Goal: Task Accomplishment & Management: Manage account settings

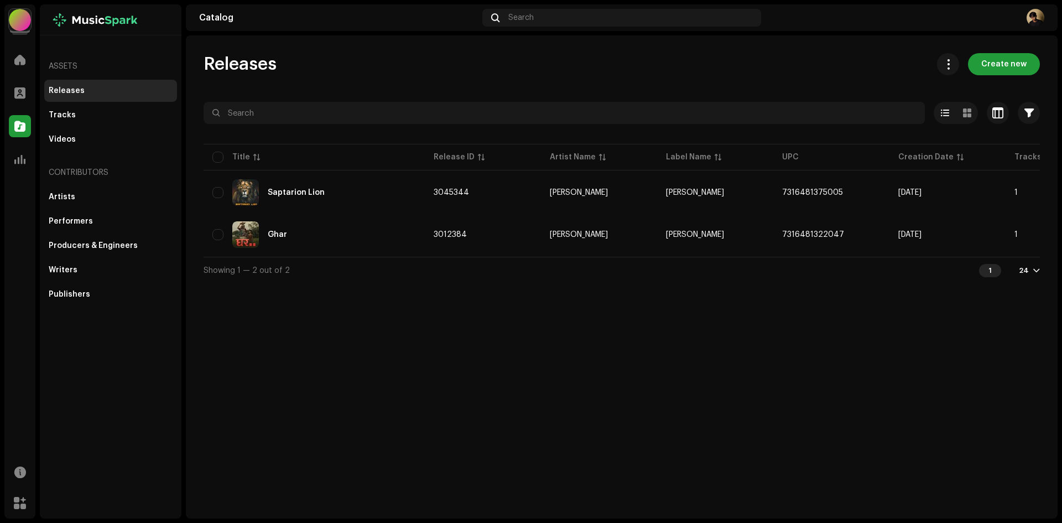
click at [28, 20] on div at bounding box center [20, 20] width 22 height 22
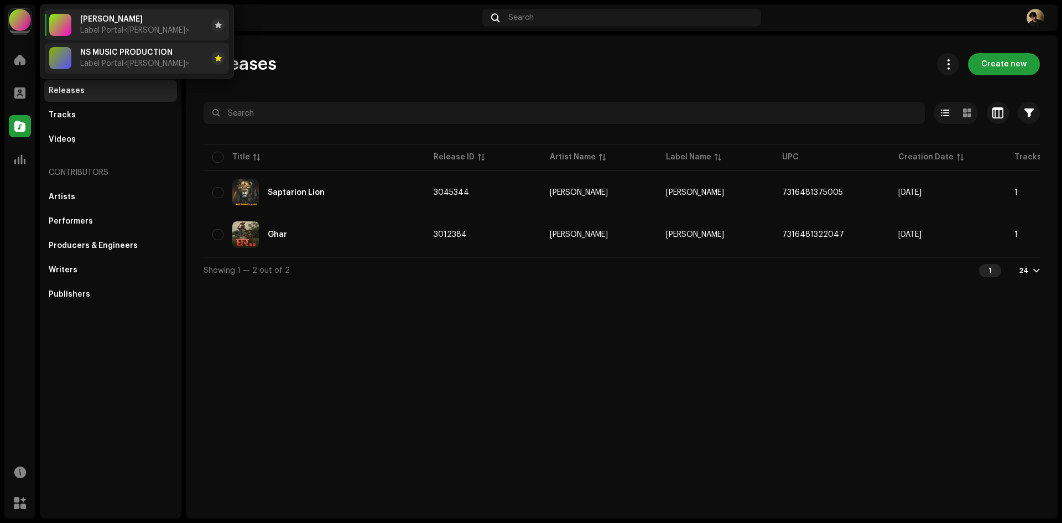
click at [61, 58] on div at bounding box center [60, 58] width 22 height 22
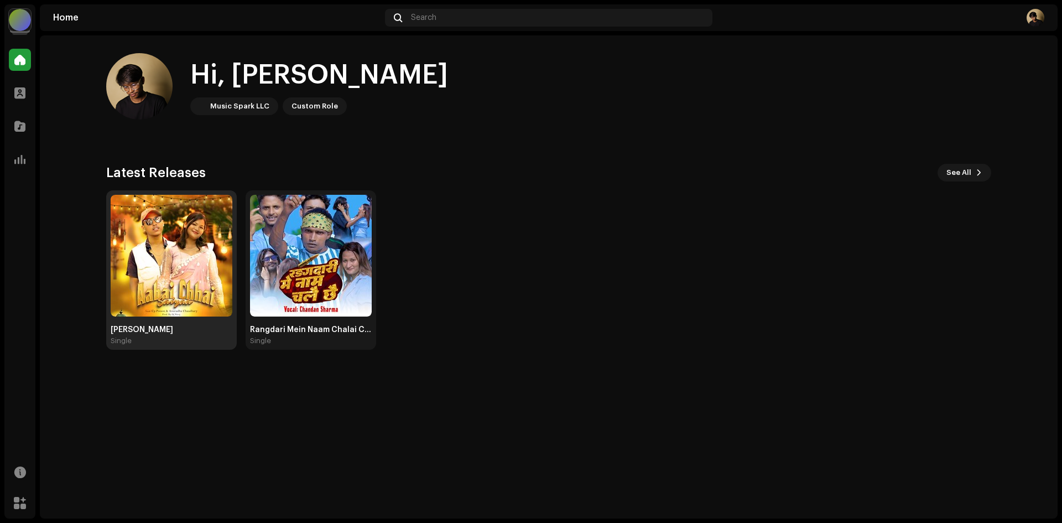
click at [175, 258] on img at bounding box center [172, 256] width 122 height 122
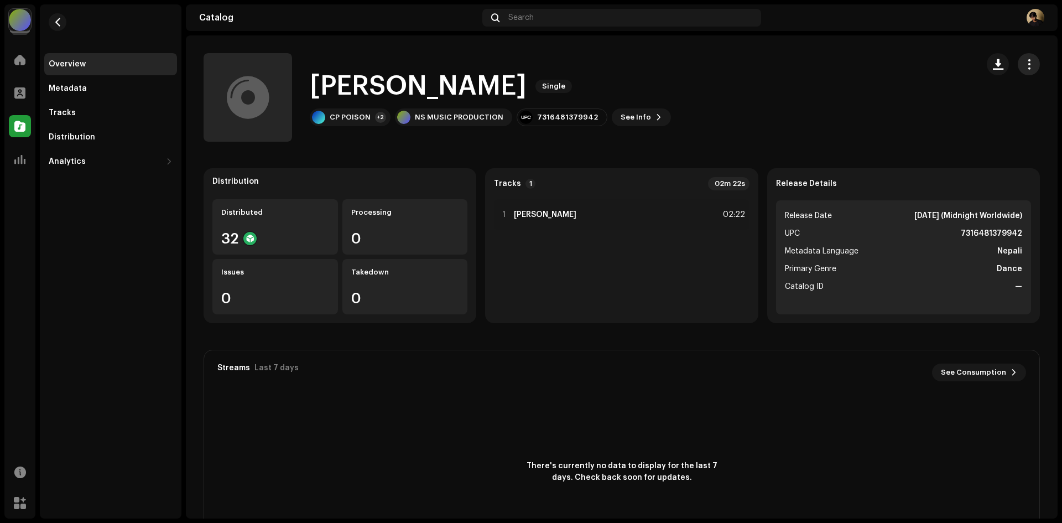
click at [1024, 68] on span "button" at bounding box center [1029, 64] width 11 height 9
click at [786, 121] on div "[PERSON_NAME] Single CP POISON +2 NS MUSIC PRODUCTION 7316481379942 See Info" at bounding box center [586, 97] width 765 height 88
click at [63, 19] on button "button" at bounding box center [58, 22] width 18 height 18
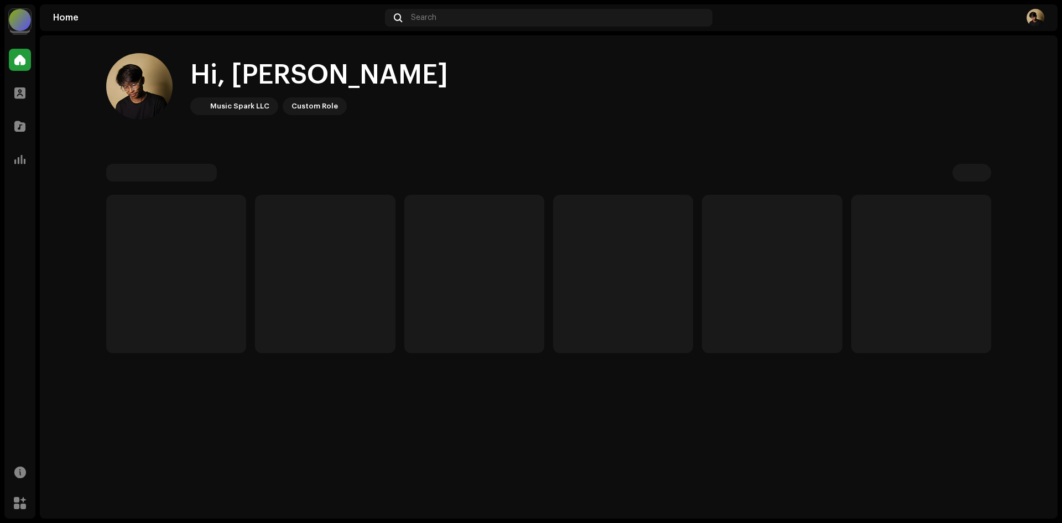
click at [279, 46] on div "Hi, Niroj Music Spark LLC Custom Role" at bounding box center [548, 202] width 885 height 335
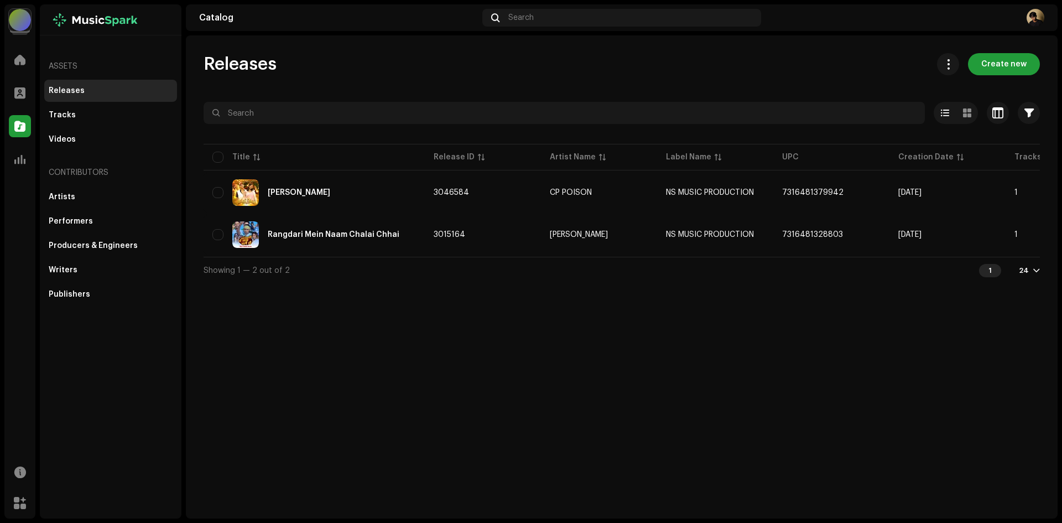
scroll to position [0, 198]
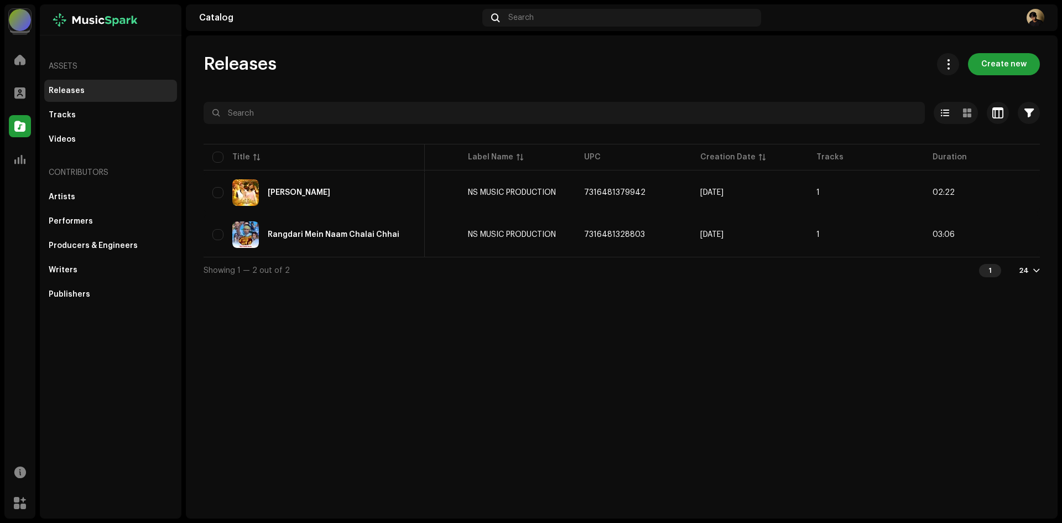
drag, startPoint x: 709, startPoint y: 261, endPoint x: 599, endPoint y: 261, distance: 110.0
click at [600, 261] on div "Showing 1 — 2 out of 2 1 24" at bounding box center [622, 270] width 836 height 27
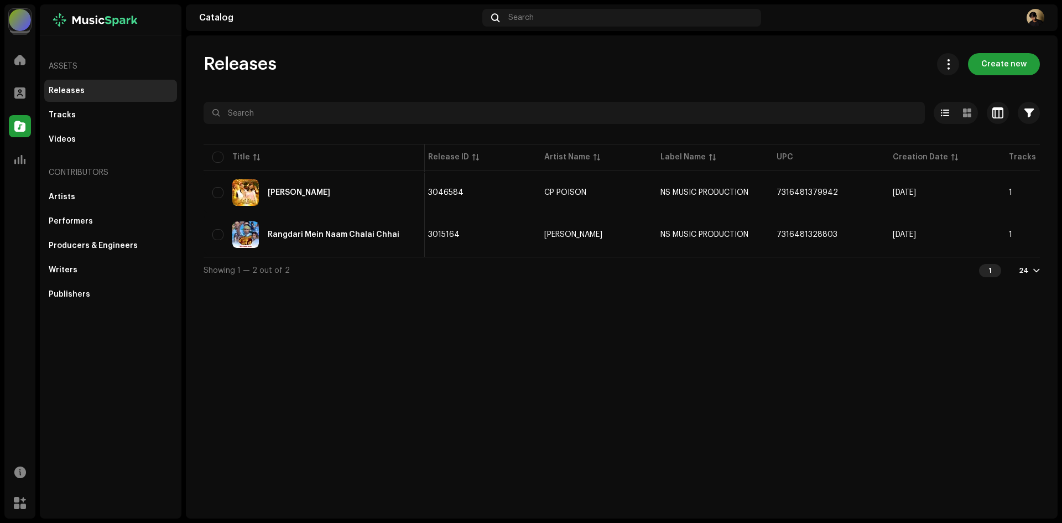
scroll to position [0, 0]
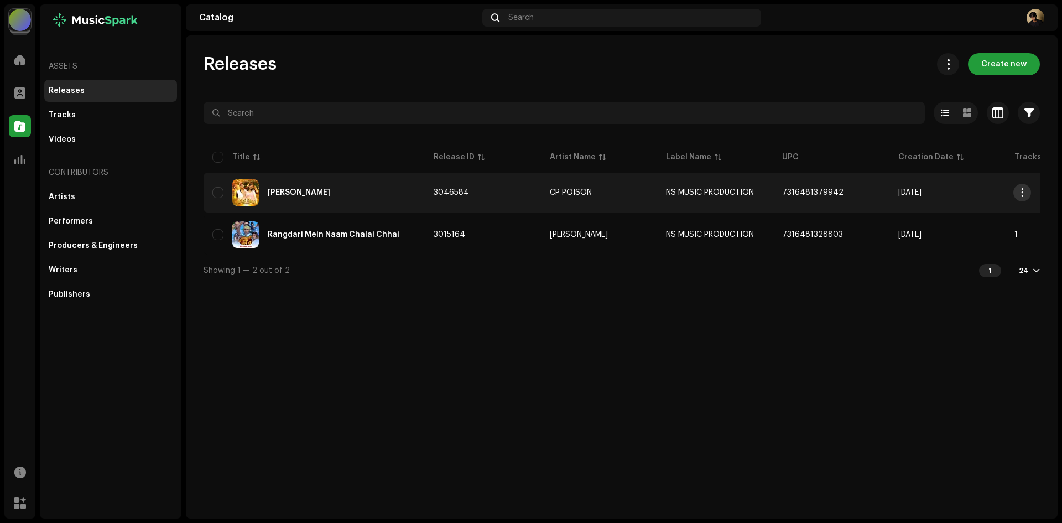
click at [1018, 190] on span "button" at bounding box center [1022, 192] width 8 height 9
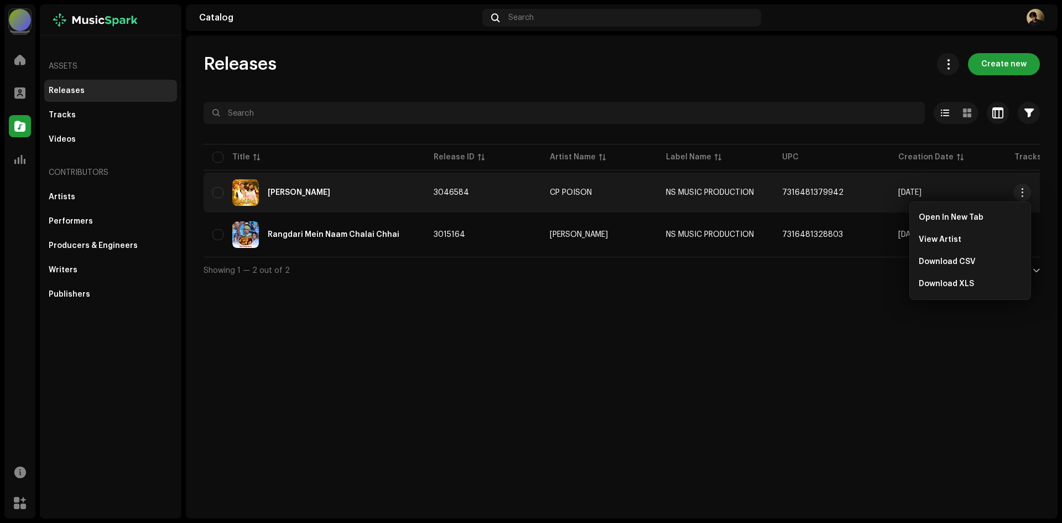
click at [330, 340] on div "Releases Create new Selected 0 Options Filters Distribution status Never Distri…" at bounding box center [622, 276] width 872 height 483
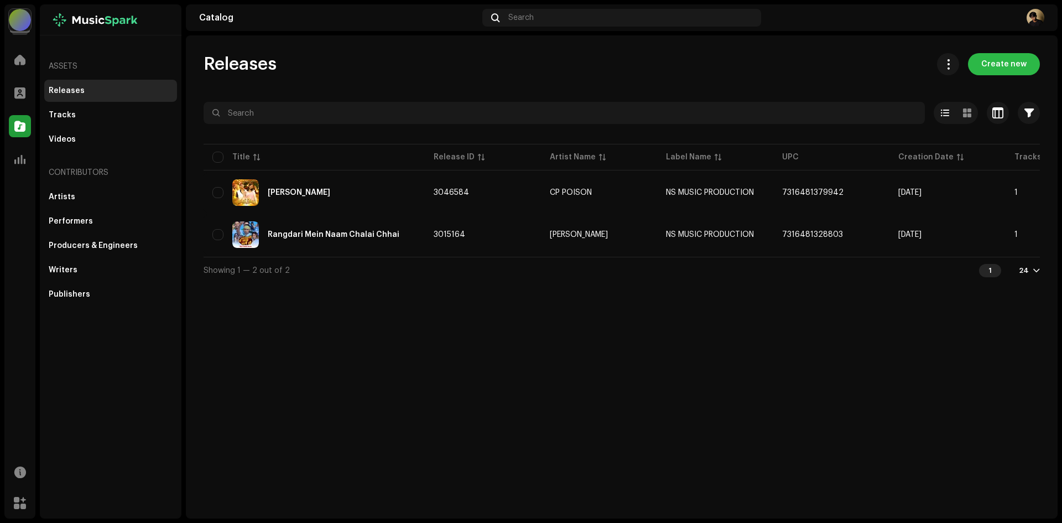
click at [1015, 59] on span "Create new" at bounding box center [1003, 64] width 45 height 22
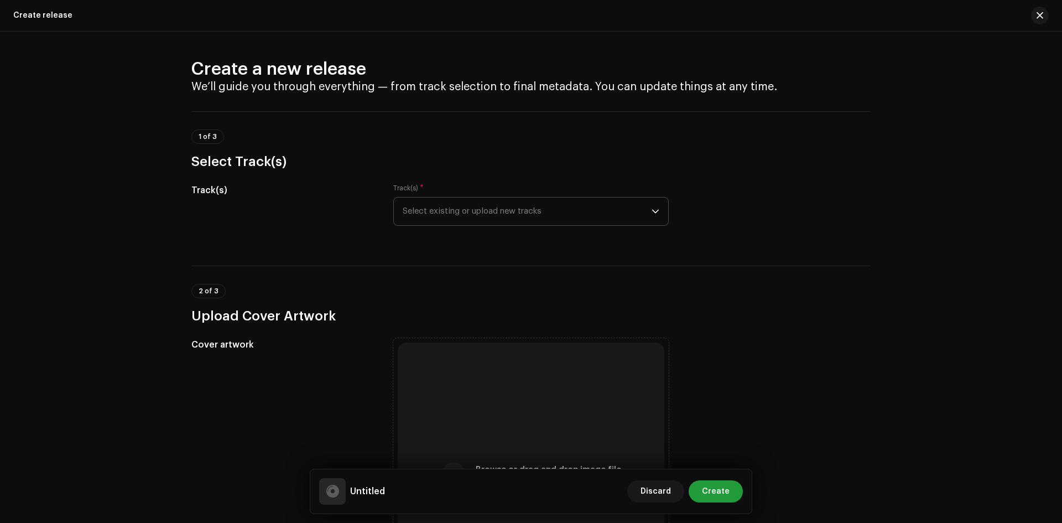
click at [453, 206] on span "Select existing or upload new tracks" at bounding box center [527, 211] width 249 height 28
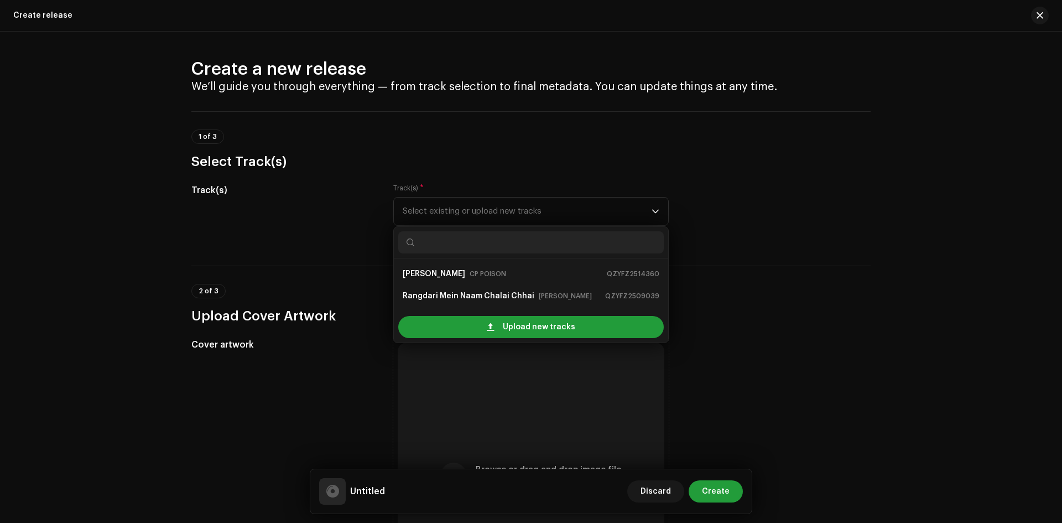
click at [795, 286] on div "2 of 3 Upload Cover Artwork" at bounding box center [530, 304] width 679 height 41
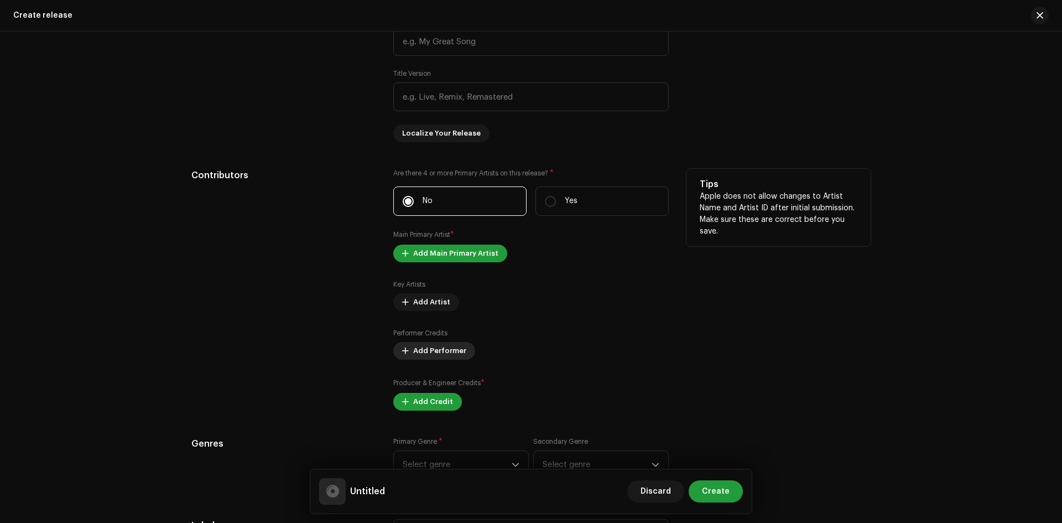
scroll to position [940, 0]
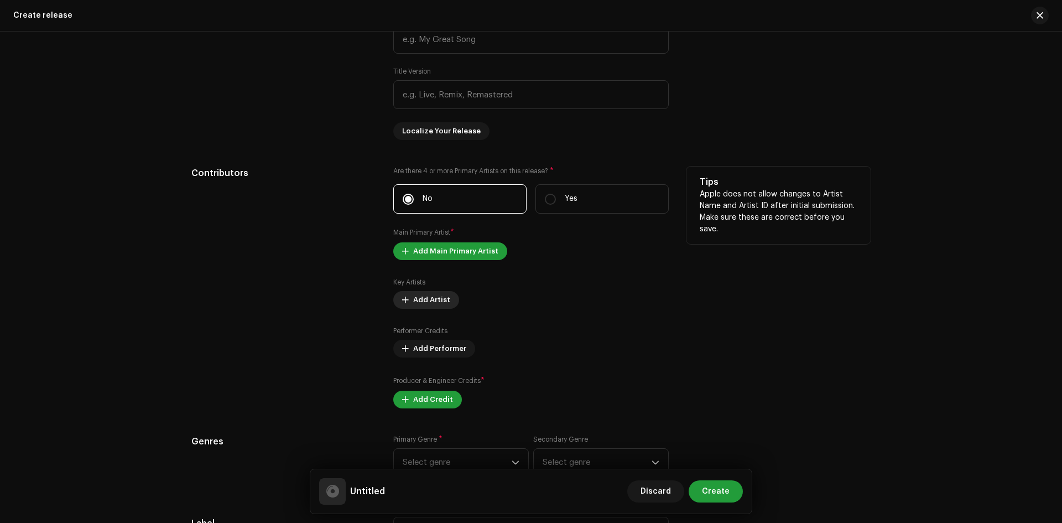
click at [426, 301] on span "Add Artist" at bounding box center [431, 300] width 37 height 22
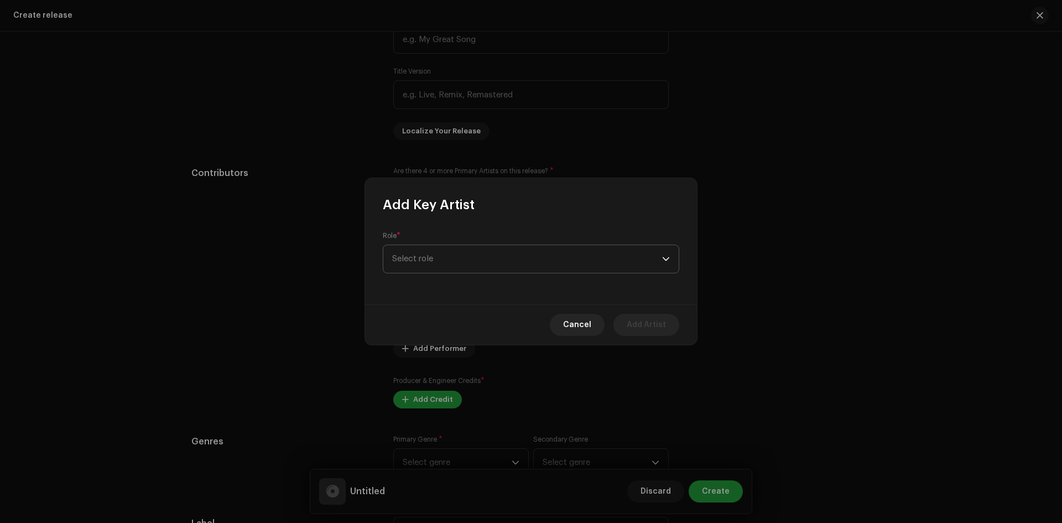
click at [459, 265] on span "Select role" at bounding box center [527, 259] width 270 height 28
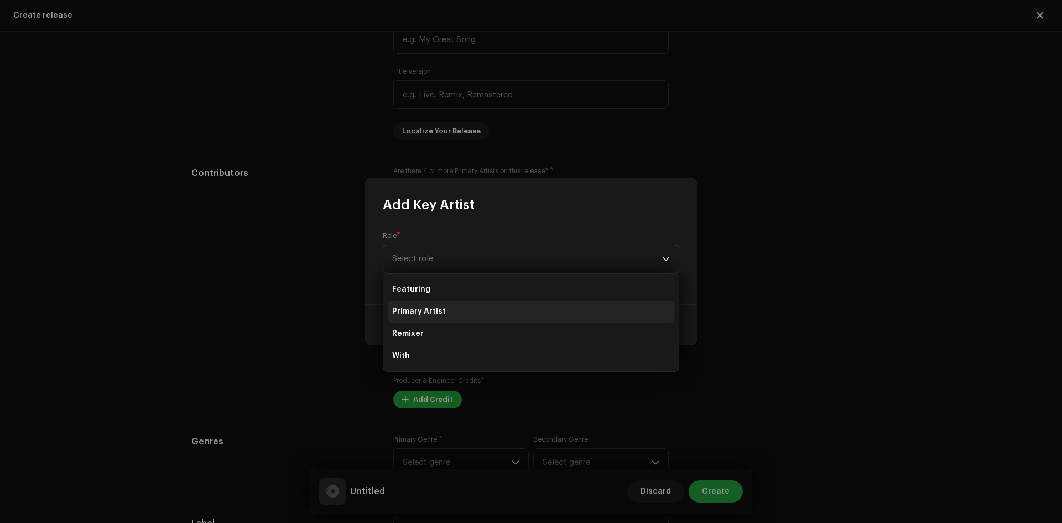
click at [436, 313] on span "Primary Artist" at bounding box center [419, 311] width 54 height 11
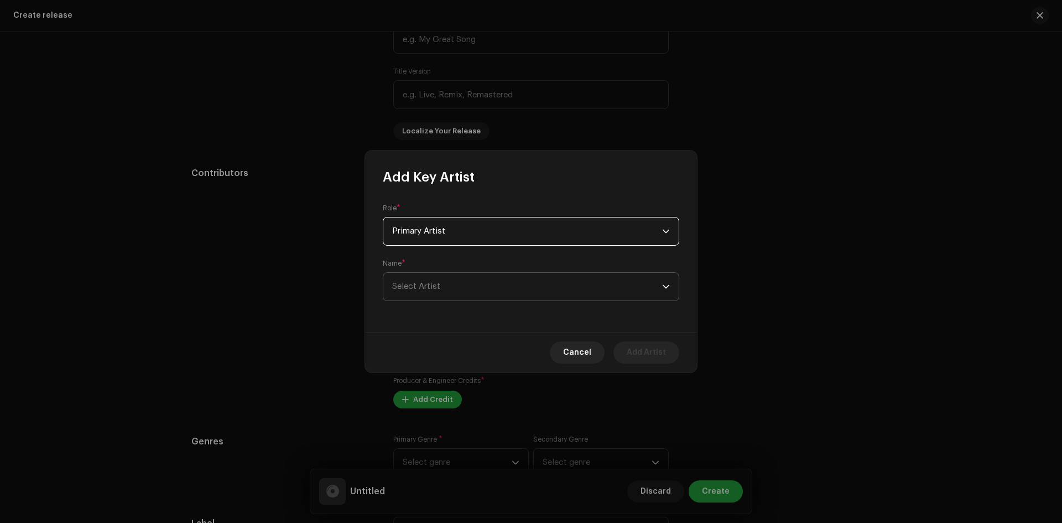
click at [441, 291] on span "Select Artist" at bounding box center [527, 287] width 270 height 28
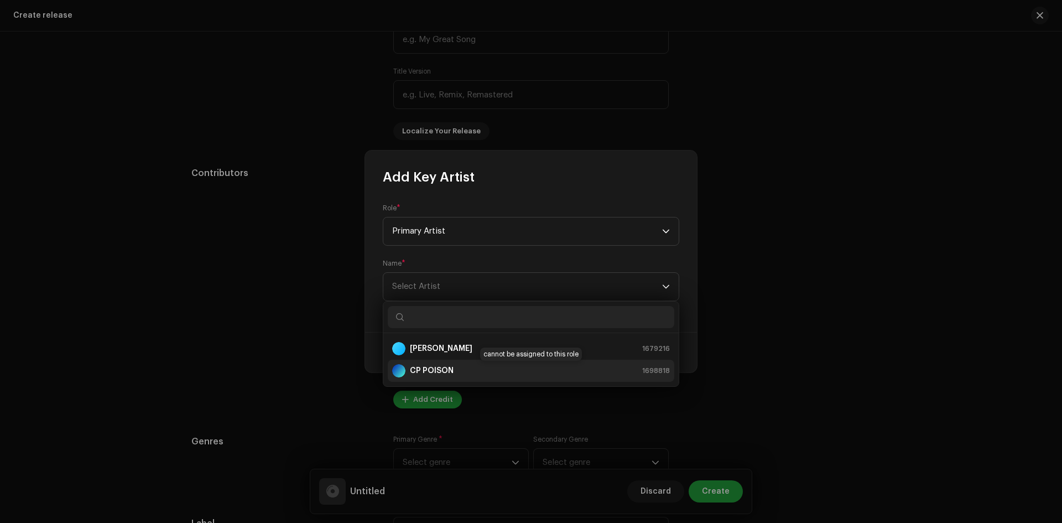
click at [453, 364] on div "CP POISON 1698818" at bounding box center [531, 370] width 278 height 13
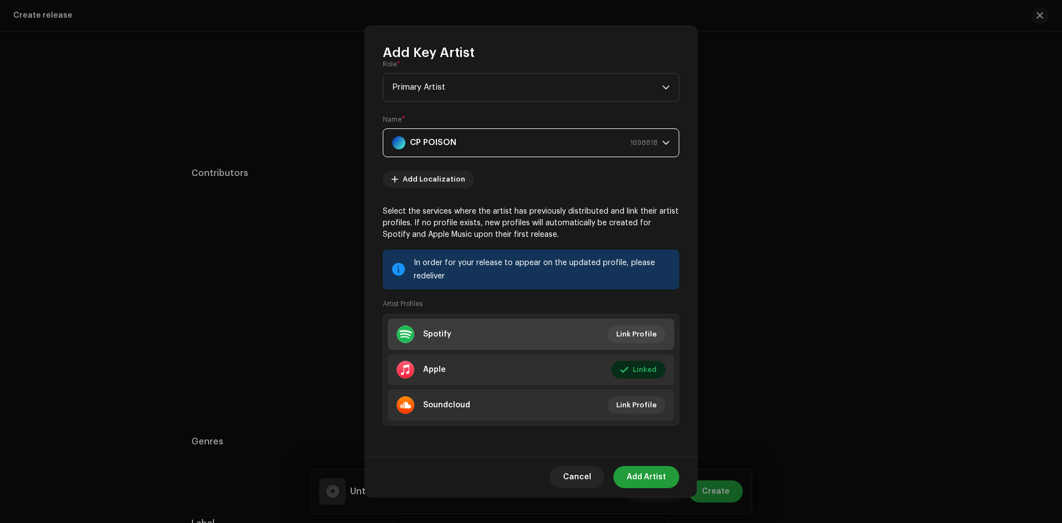
scroll to position [0, 0]
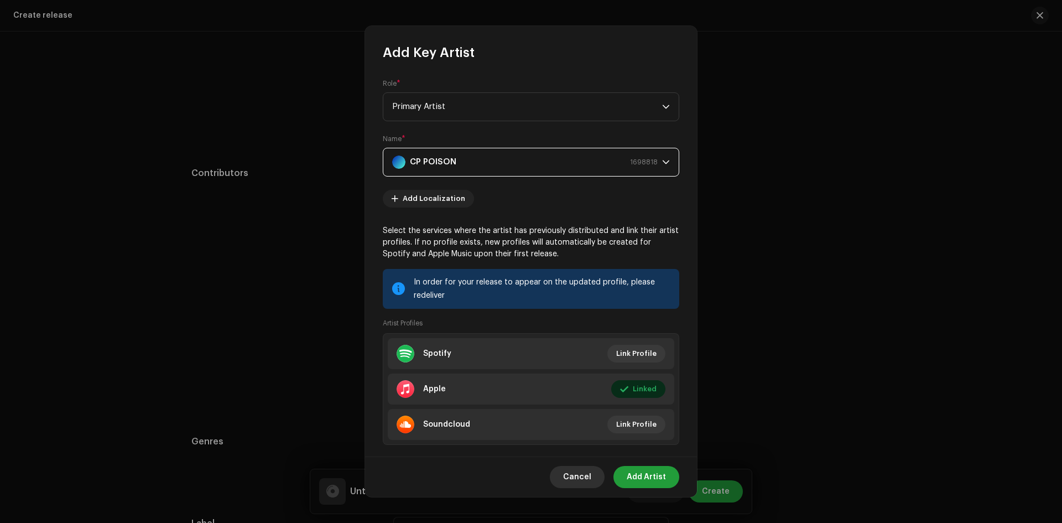
click at [585, 479] on span "Cancel" at bounding box center [577, 477] width 28 height 22
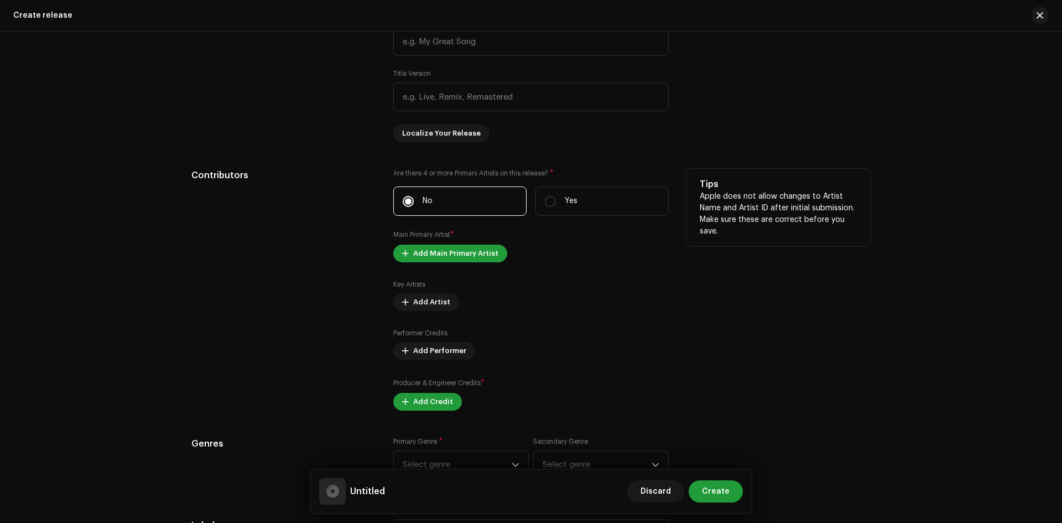
scroll to position [940, 0]
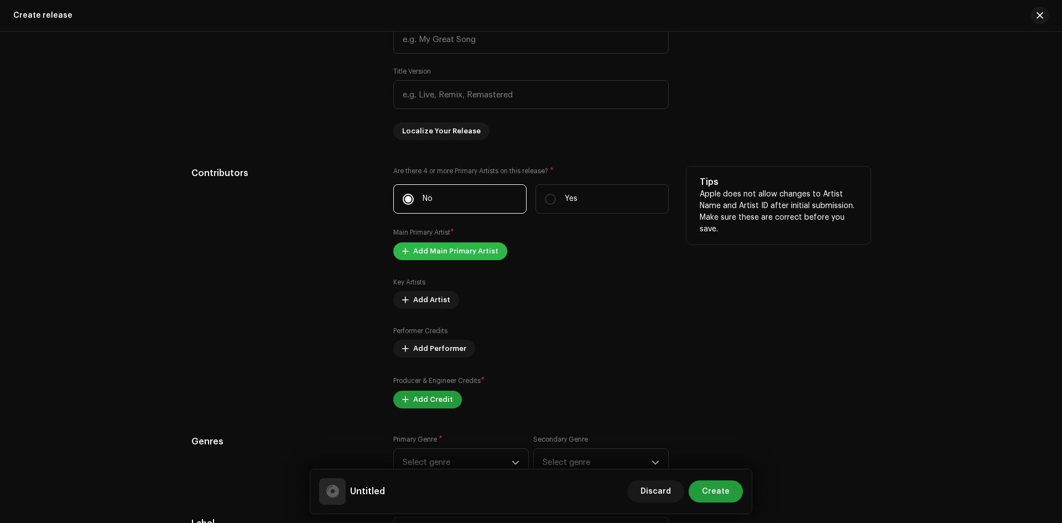
click at [435, 257] on span "Add Main Primary Artist" at bounding box center [455, 251] width 85 height 22
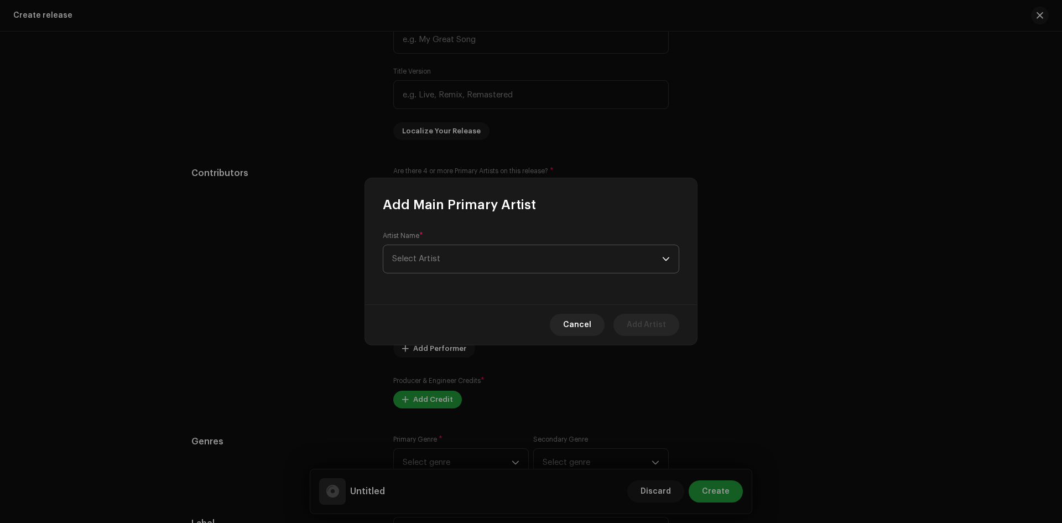
click at [446, 257] on span "Select Artist" at bounding box center [527, 259] width 270 height 28
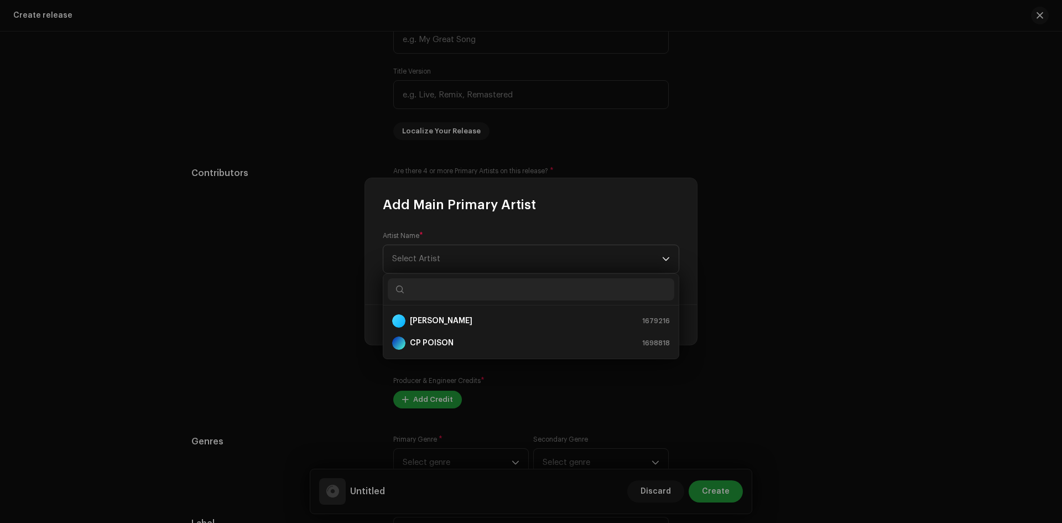
click at [536, 229] on div "Artist Name * Select Artist" at bounding box center [531, 258] width 332 height 91
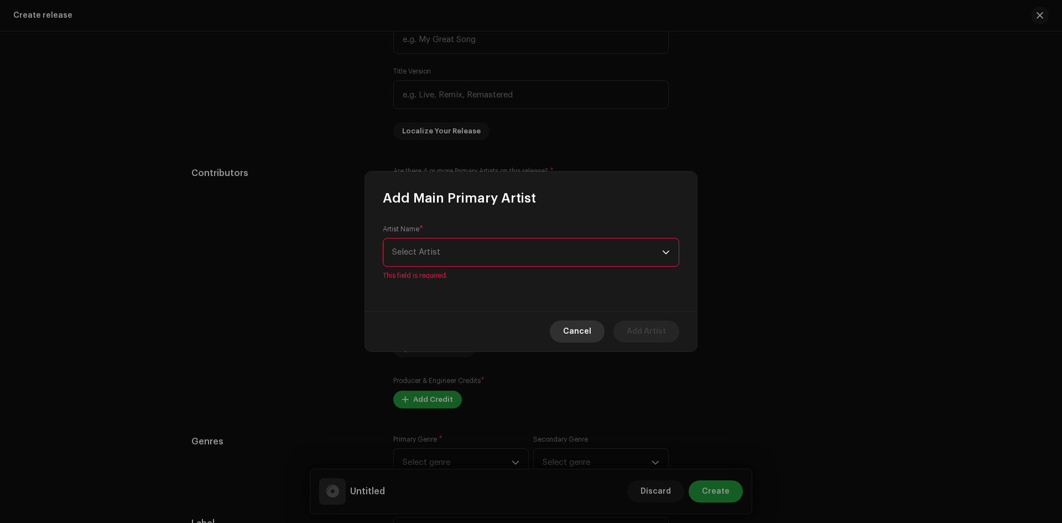
click at [587, 335] on span "Cancel" at bounding box center [577, 331] width 28 height 22
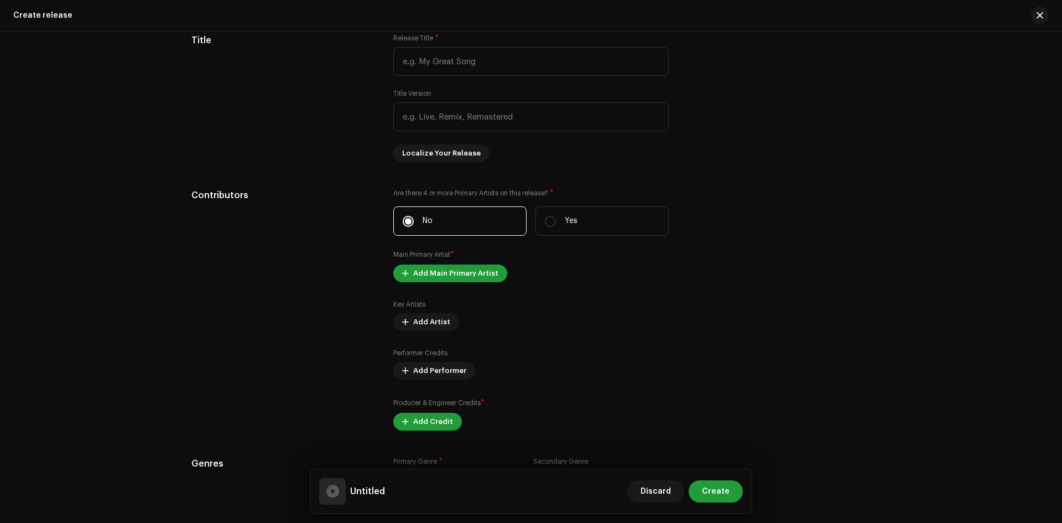
scroll to position [912, 0]
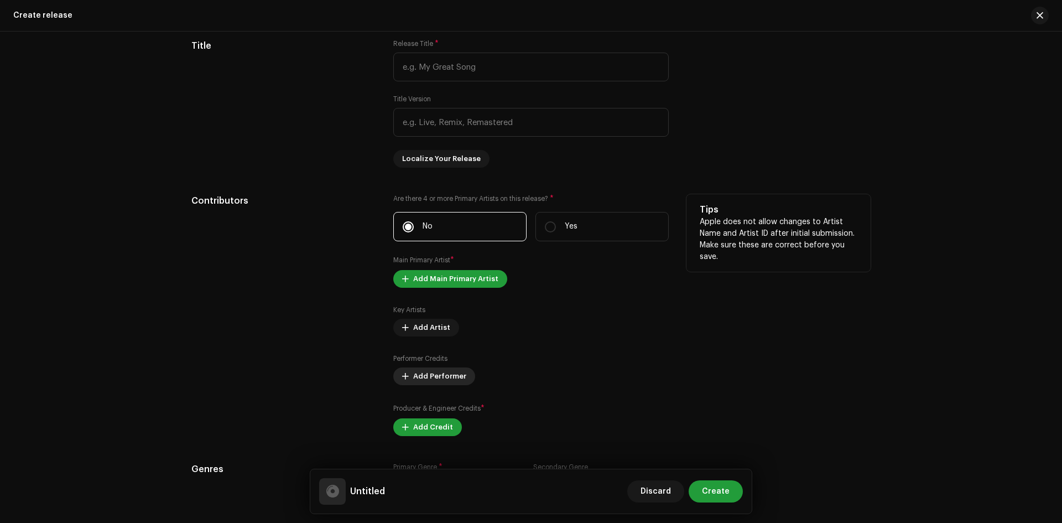
click at [437, 384] on span "Add Performer" at bounding box center [439, 376] width 53 height 22
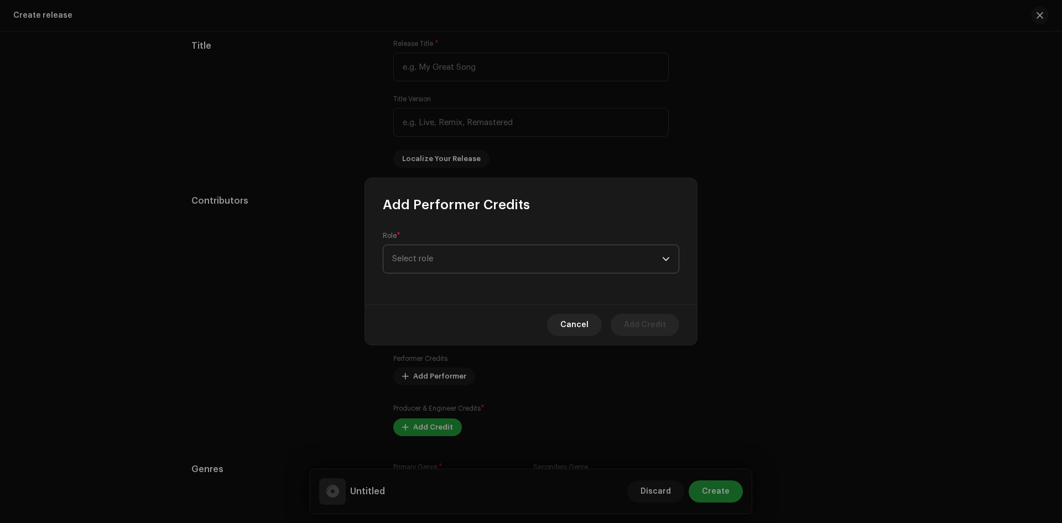
click at [450, 265] on span "Select role" at bounding box center [527, 259] width 270 height 28
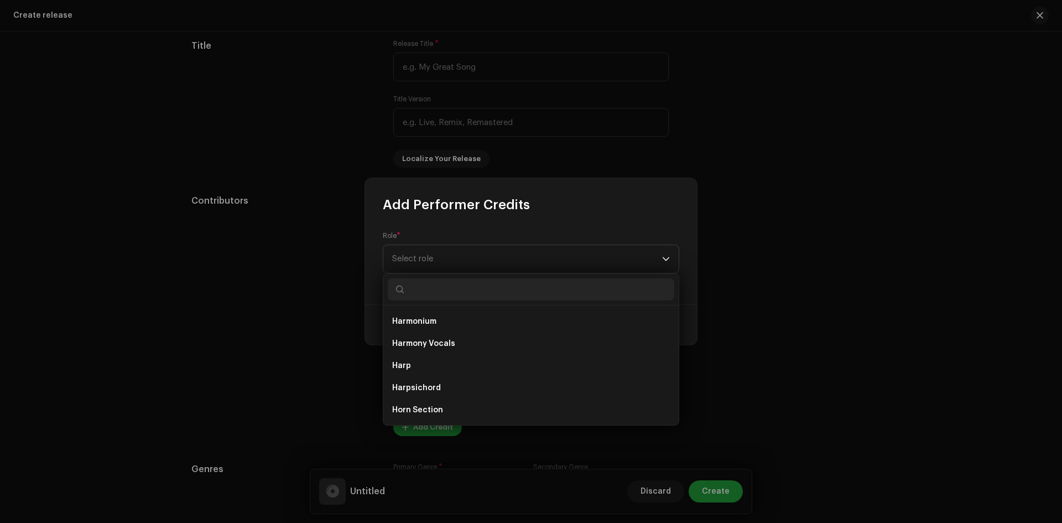
scroll to position [3871, 0]
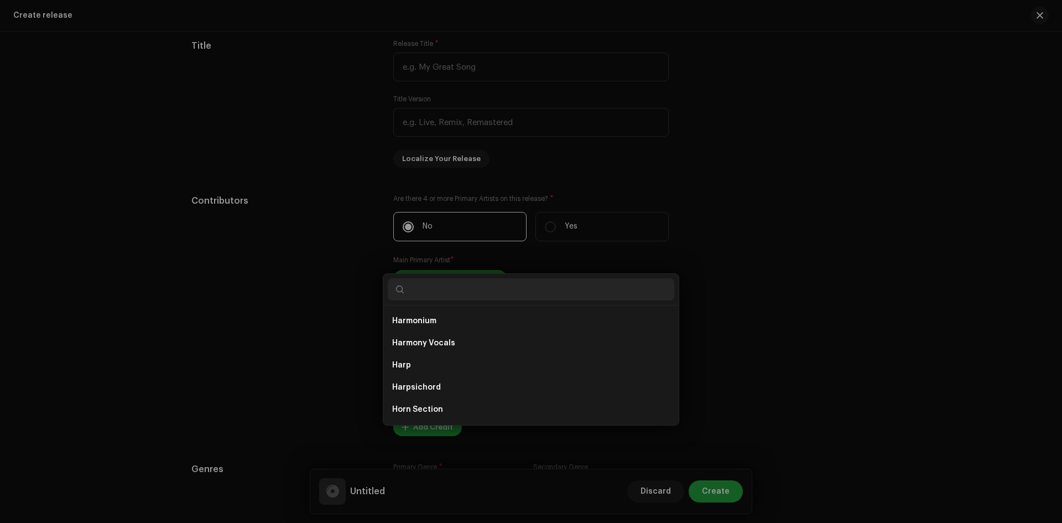
click at [817, 304] on div "Add Performer Credits Role * Select role Cancel Add Credit" at bounding box center [531, 261] width 1062 height 523
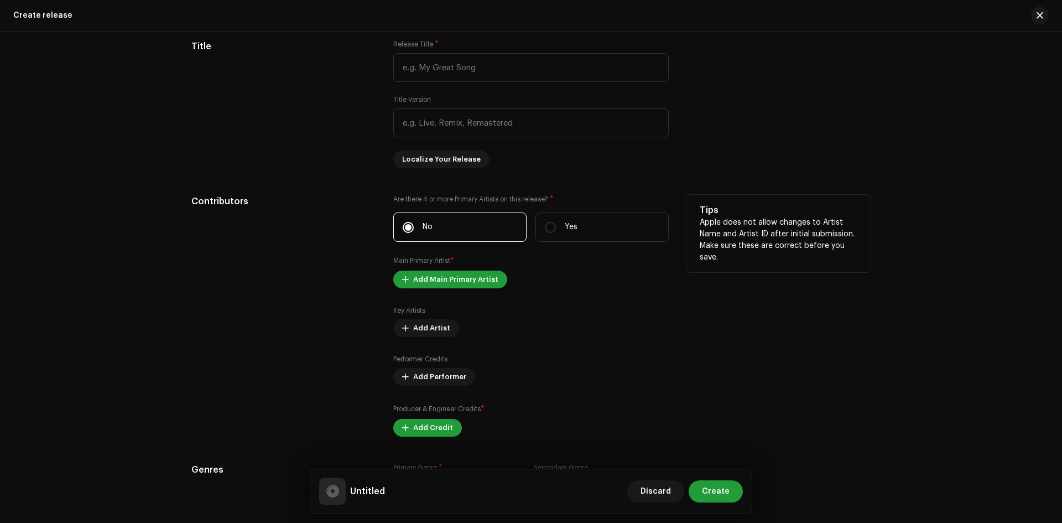
scroll to position [912, 0]
click at [417, 430] on span "Add Credit" at bounding box center [433, 427] width 40 height 22
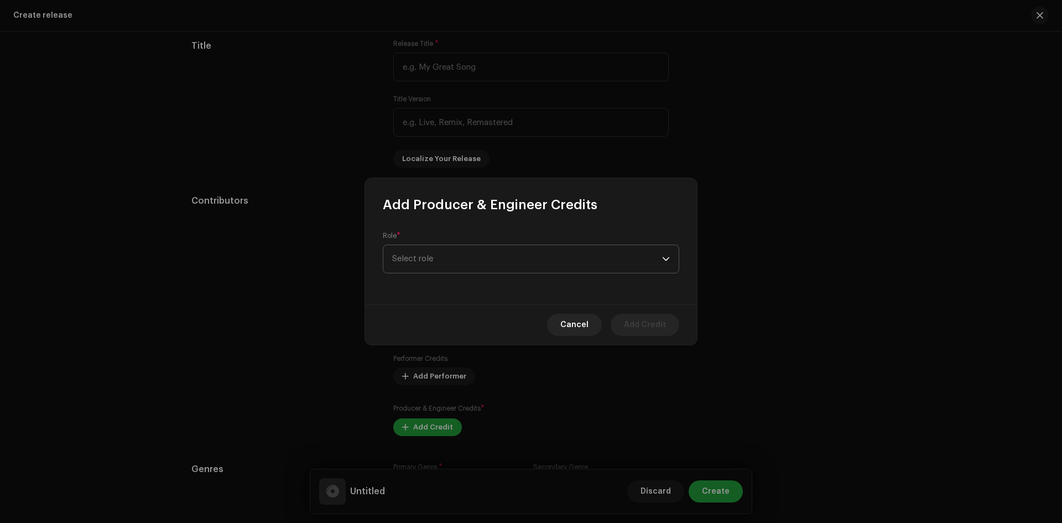
click at [484, 265] on span "Select role" at bounding box center [527, 259] width 270 height 28
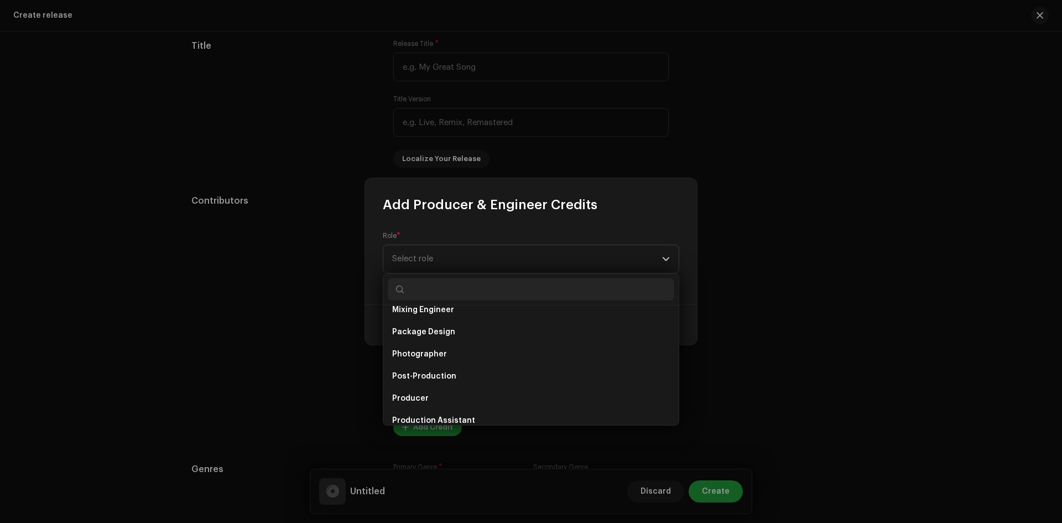
scroll to position [387, 0]
click at [452, 377] on li "Producer" at bounding box center [531, 376] width 286 height 22
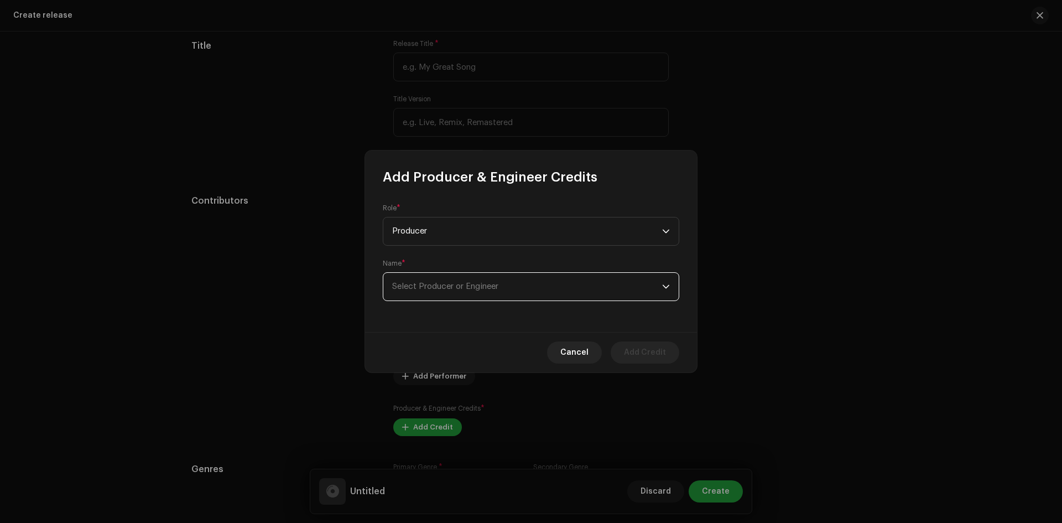
click at [496, 284] on span "Select Producer or Engineer" at bounding box center [445, 286] width 106 height 8
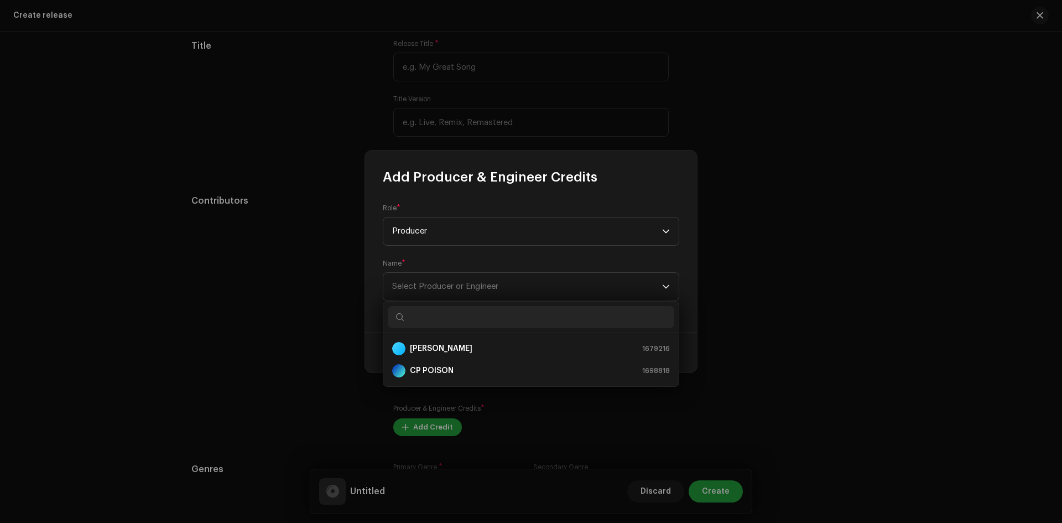
click at [424, 166] on div "Add Producer & Engineer Credits" at bounding box center [531, 167] width 332 height 35
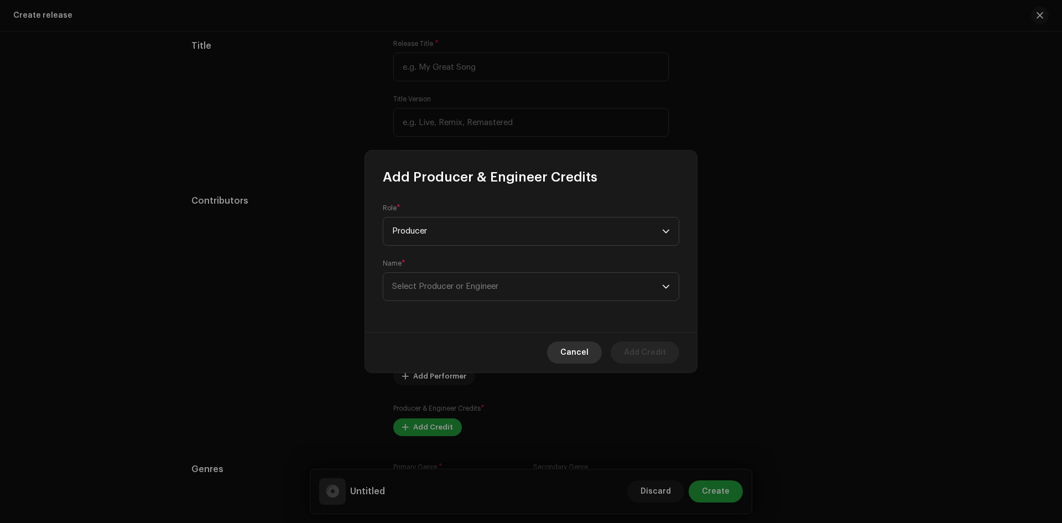
click at [568, 350] on span "Cancel" at bounding box center [574, 352] width 28 height 22
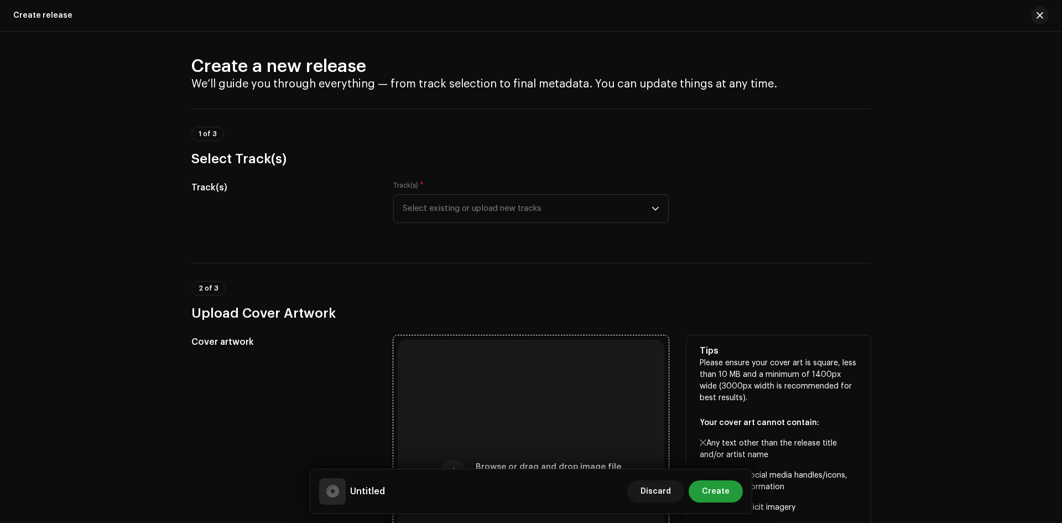
scroll to position [0, 0]
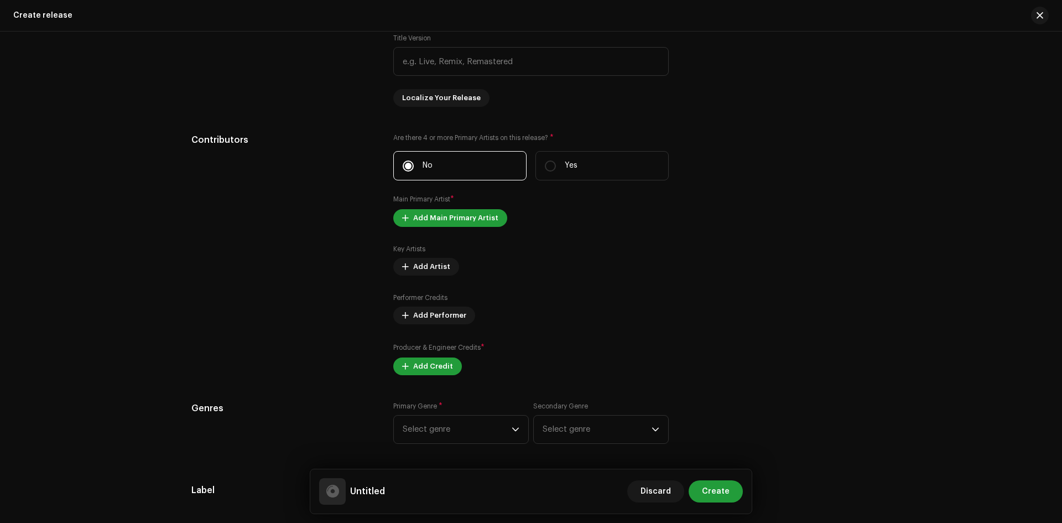
scroll to position [968, 0]
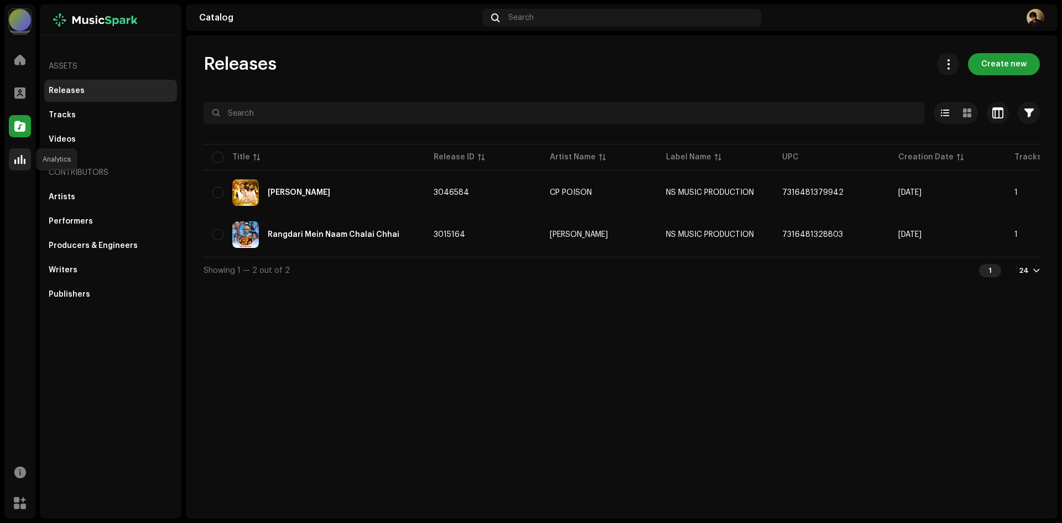
click at [14, 166] on div at bounding box center [20, 159] width 22 height 22
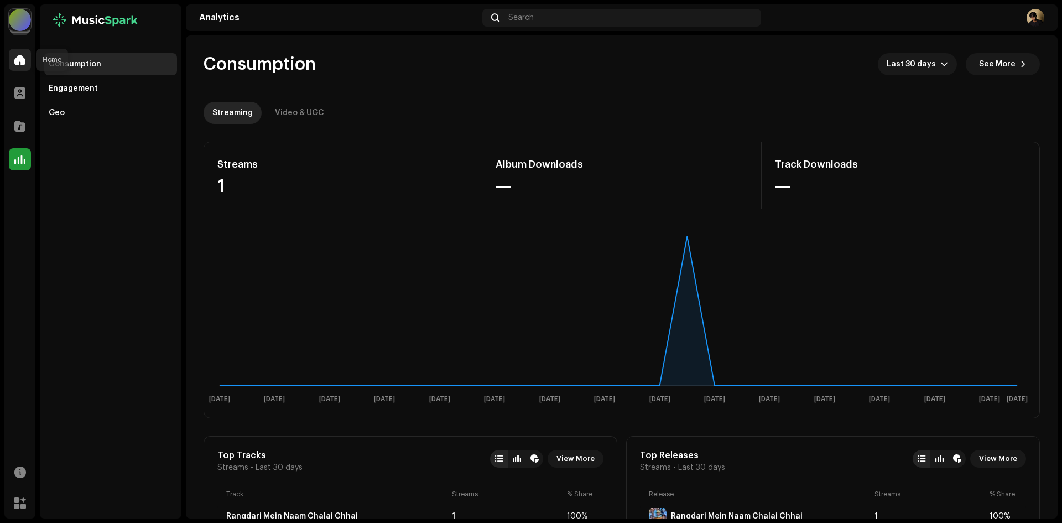
click at [19, 56] on span at bounding box center [19, 59] width 11 height 9
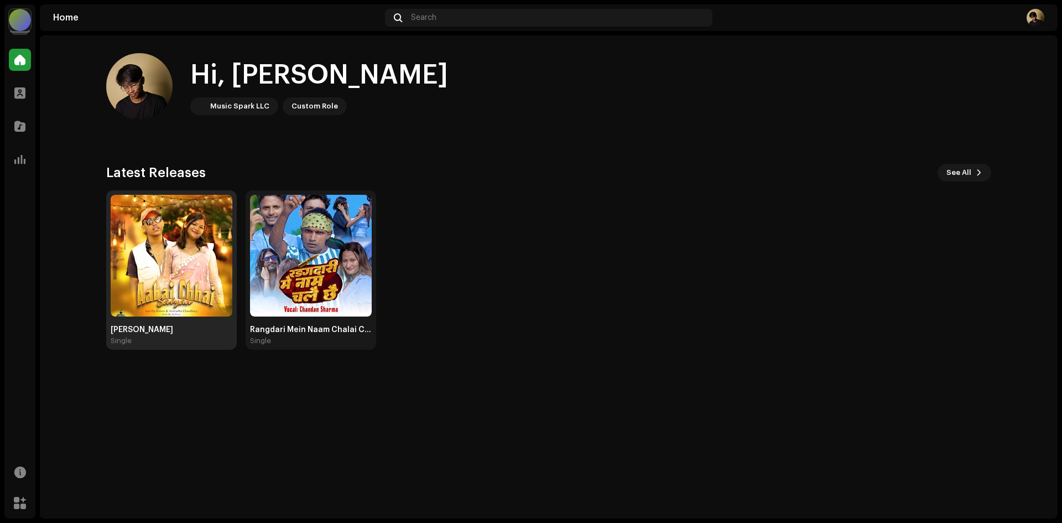
click at [184, 279] on img at bounding box center [172, 256] width 122 height 122
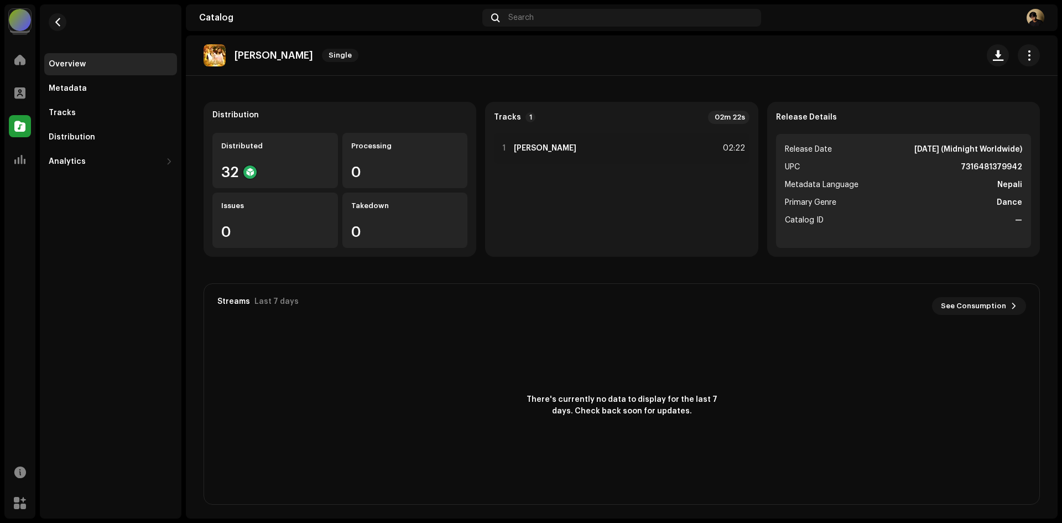
scroll to position [70, 0]
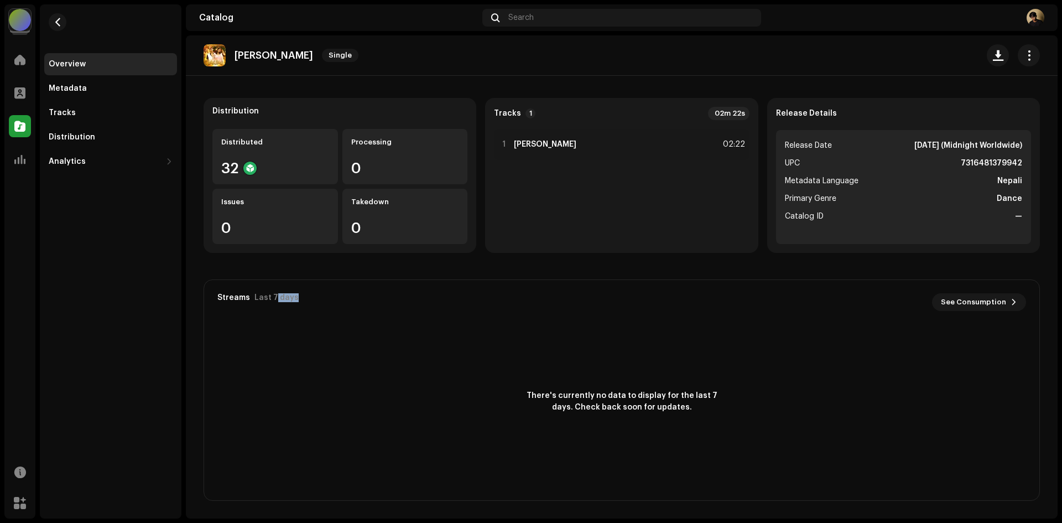
drag, startPoint x: 272, startPoint y: 298, endPoint x: 615, endPoint y: 298, distance: 343.4
click at [615, 298] on div "Streams Last 7 days See Consumption" at bounding box center [621, 302] width 808 height 18
drag, startPoint x: 578, startPoint y: 408, endPoint x: 706, endPoint y: 415, distance: 127.9
click at [702, 415] on div "There's currently no data to display for the last 7 days. Check back soon for u…" at bounding box center [621, 401] width 835 height 155
click at [708, 415] on div "There's currently no data to display for the last 7 days. Check back soon for u…" at bounding box center [621, 401] width 835 height 155
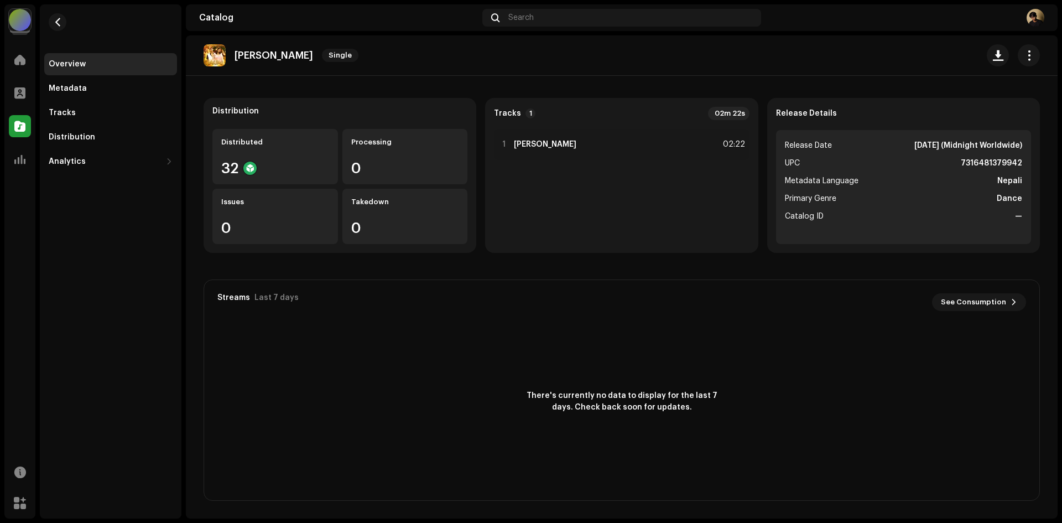
drag, startPoint x: 431, startPoint y: 345, endPoint x: 112, endPoint y: 137, distance: 381.6
click at [429, 343] on div "There's currently no data to display for the last 7 days. Check back soon for u…" at bounding box center [621, 401] width 835 height 155
click at [69, 86] on div "Metadata" at bounding box center [68, 88] width 38 height 9
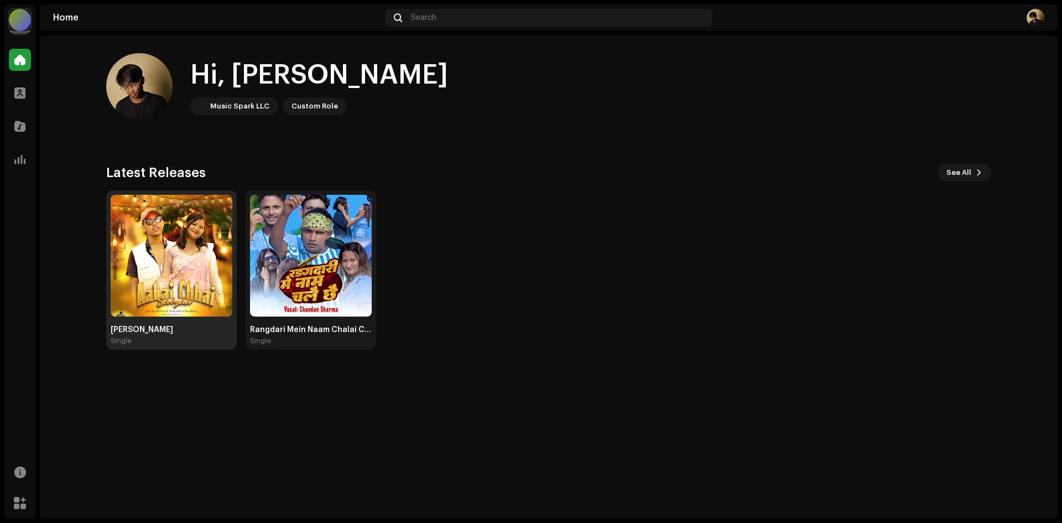
click at [158, 252] on img at bounding box center [172, 256] width 122 height 122
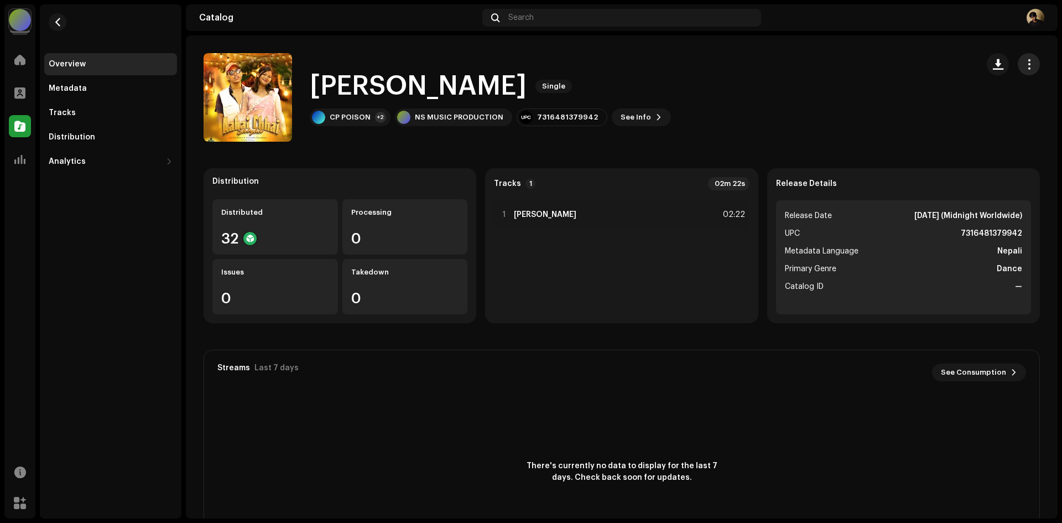
click at [1018, 69] on button "button" at bounding box center [1029, 64] width 22 height 22
click at [951, 109] on div "Edit" at bounding box center [972, 113] width 103 height 9
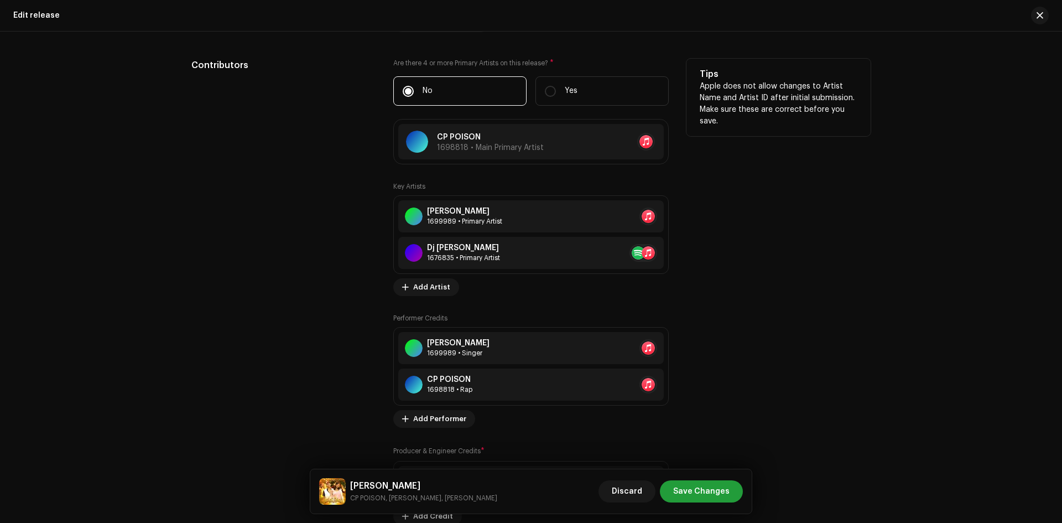
scroll to position [995, 0]
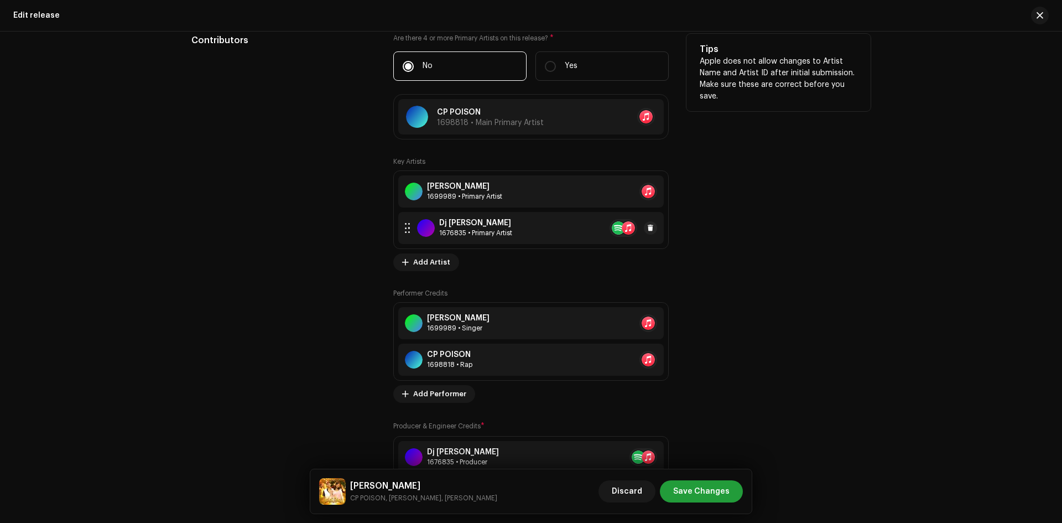
click at [614, 227] on re-a-table-artist-ids at bounding box center [623, 228] width 28 height 18
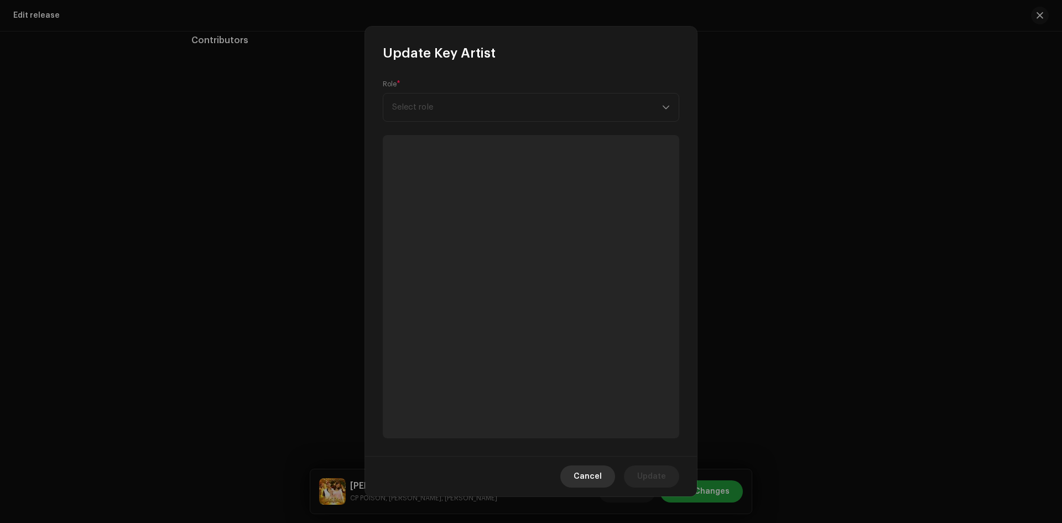
click at [591, 478] on span "Cancel" at bounding box center [587, 476] width 28 height 22
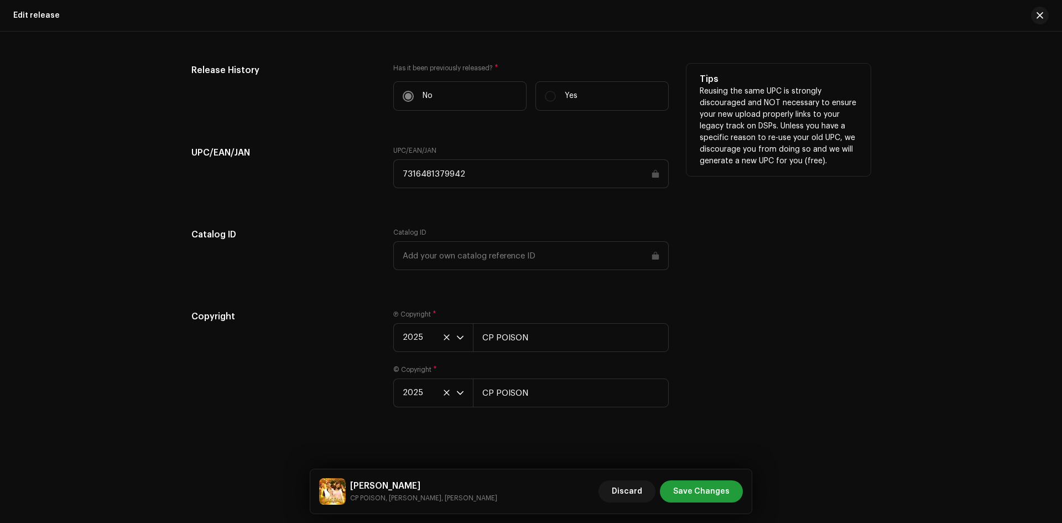
scroll to position [1613, 0]
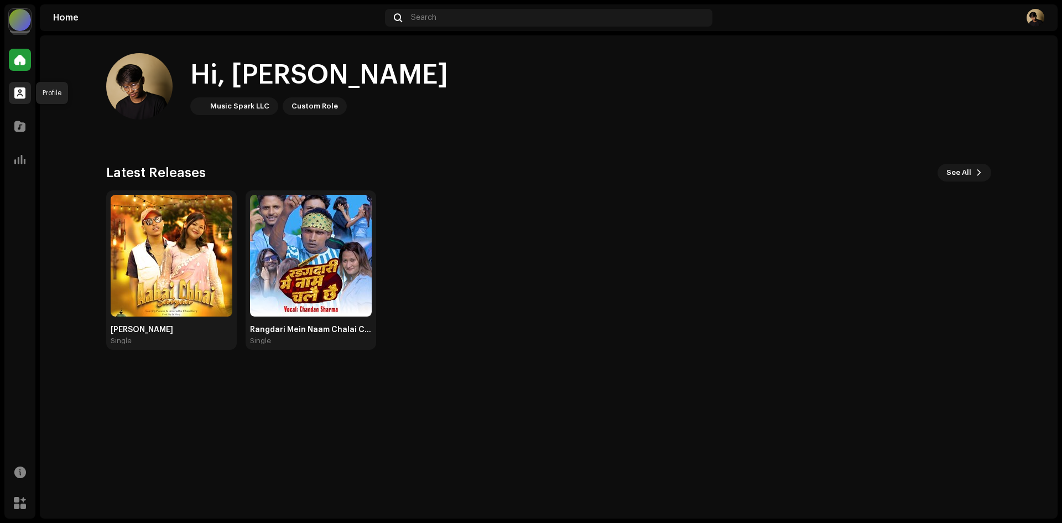
click at [25, 91] on div at bounding box center [20, 93] width 22 height 22
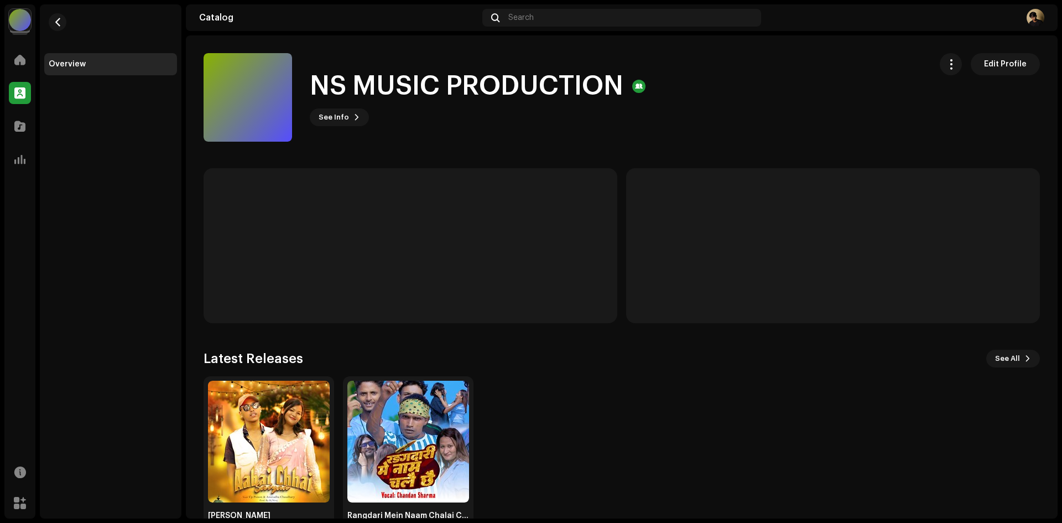
scroll to position [35, 0]
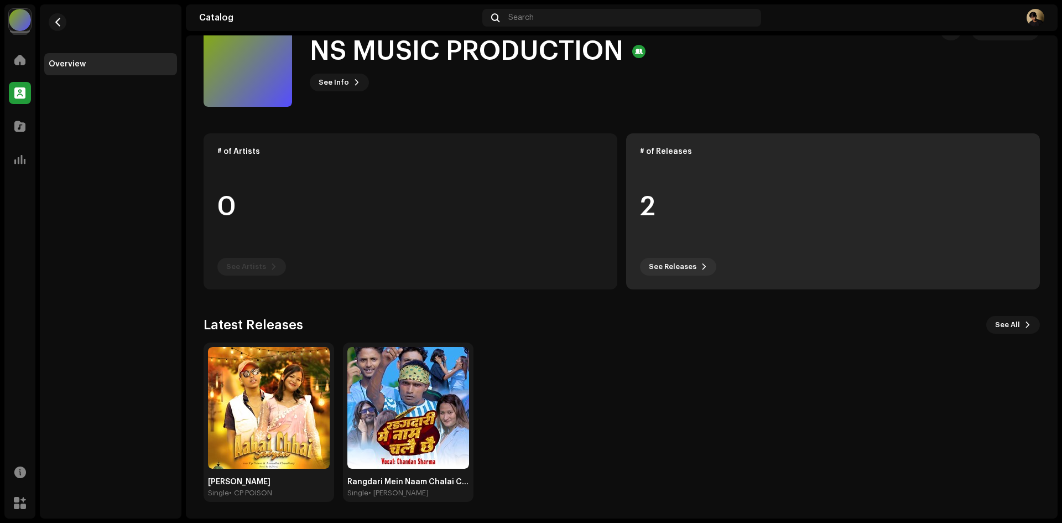
drag, startPoint x: 641, startPoint y: 198, endPoint x: 700, endPoint y: 200, distance: 58.6
click at [700, 200] on div "2" at bounding box center [833, 207] width 386 height 84
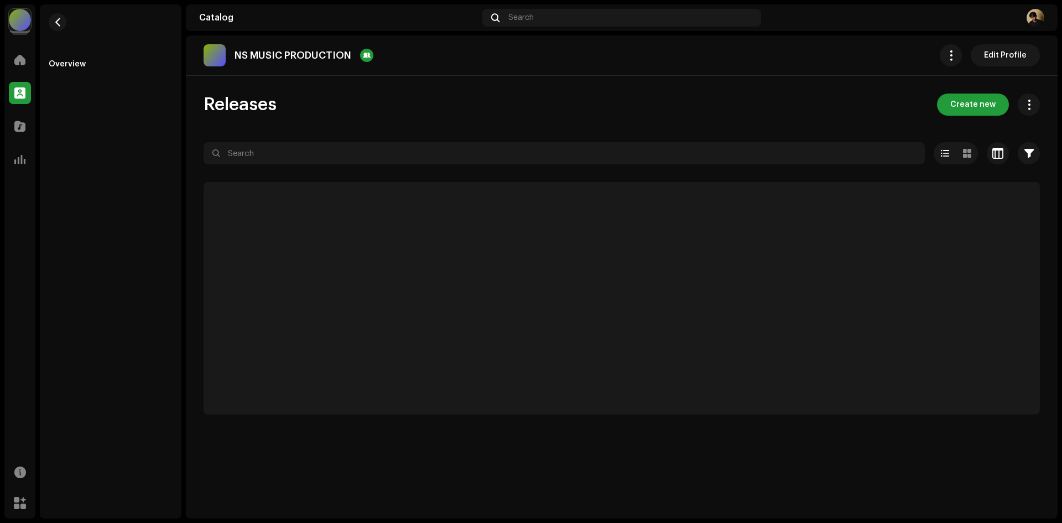
click at [700, 200] on p-skeleton at bounding box center [622, 298] width 836 height 232
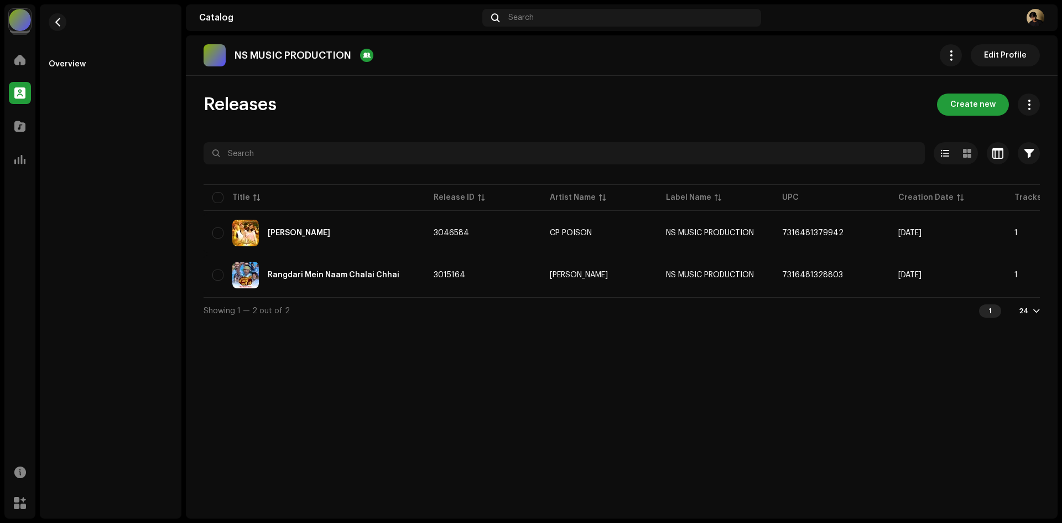
click at [608, 107] on div "Releases Create new" at bounding box center [622, 104] width 836 height 22
